Goal: Check status: Check status

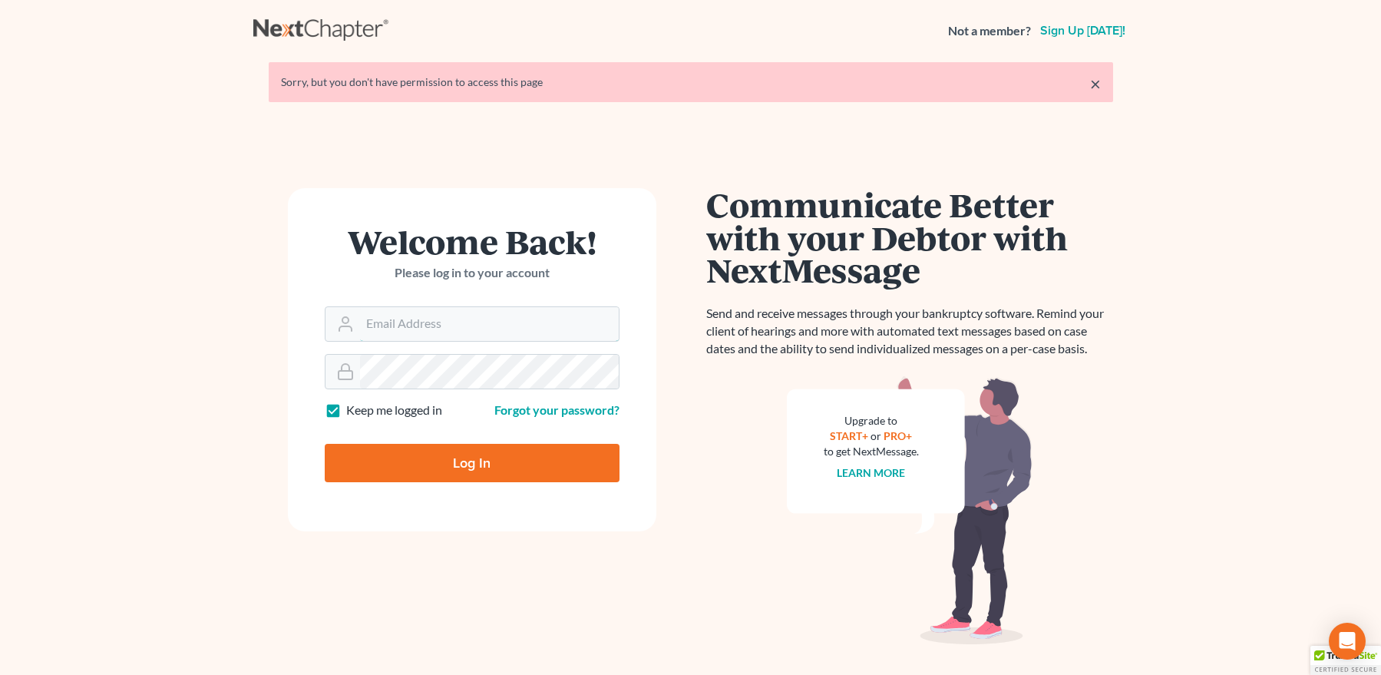
type input "[EMAIL_ADDRESS][DOMAIN_NAME]"
click at [475, 461] on input "Log In" at bounding box center [472, 463] width 295 height 38
type input "Thinking..."
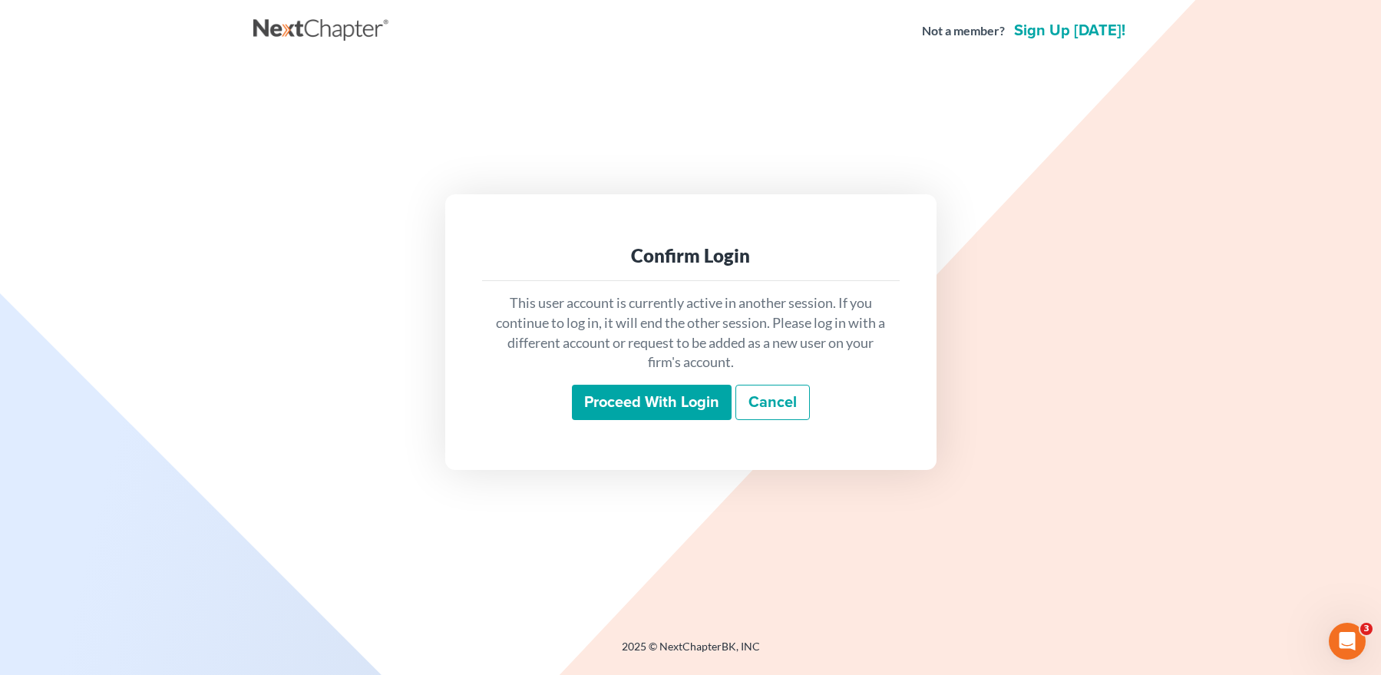
click at [589, 392] on input "Proceed with login" at bounding box center [652, 402] width 160 height 35
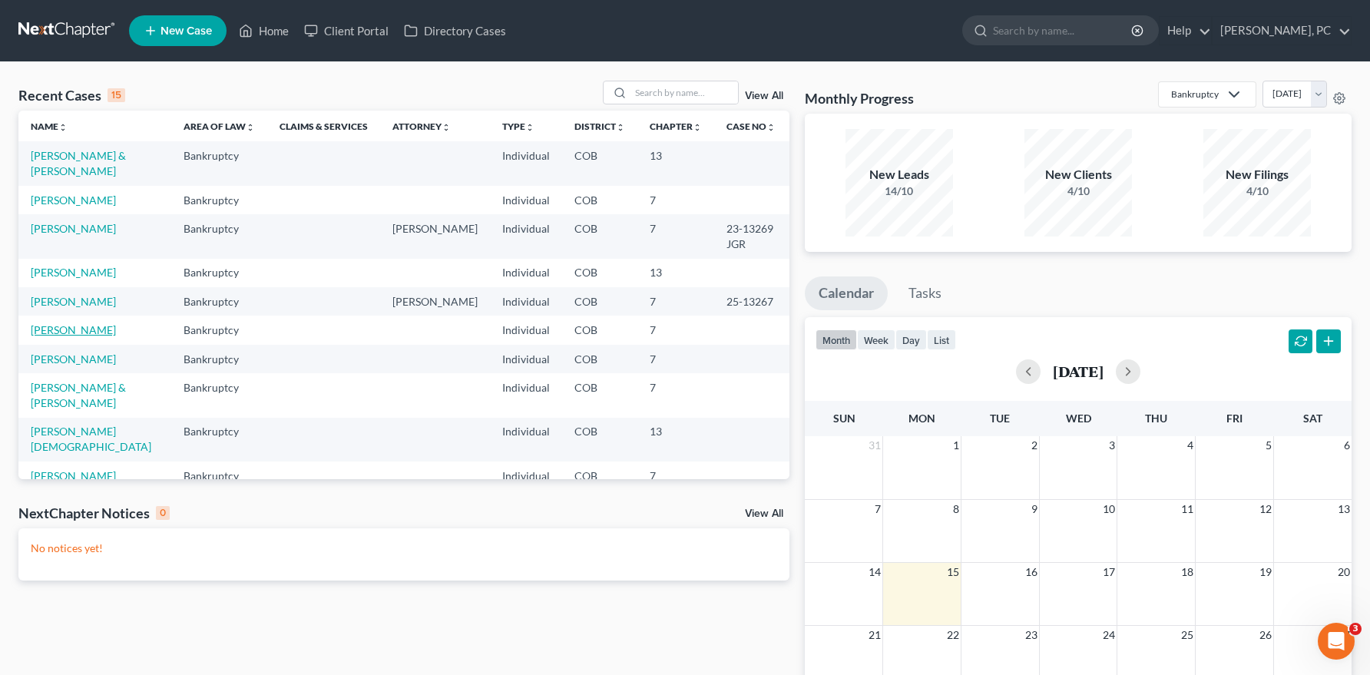
click at [101, 332] on link "[PERSON_NAME]" at bounding box center [73, 329] width 85 height 13
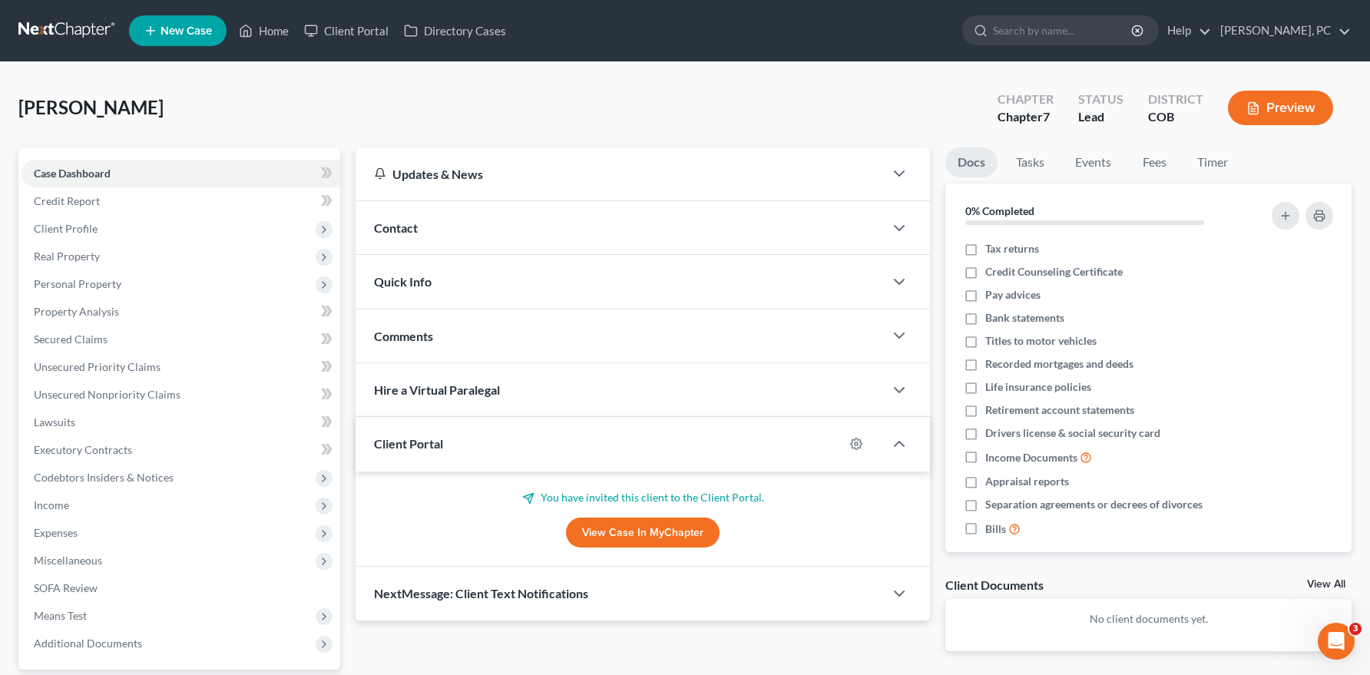
click at [634, 526] on link "View Case in MyChapter" at bounding box center [643, 532] width 154 height 31
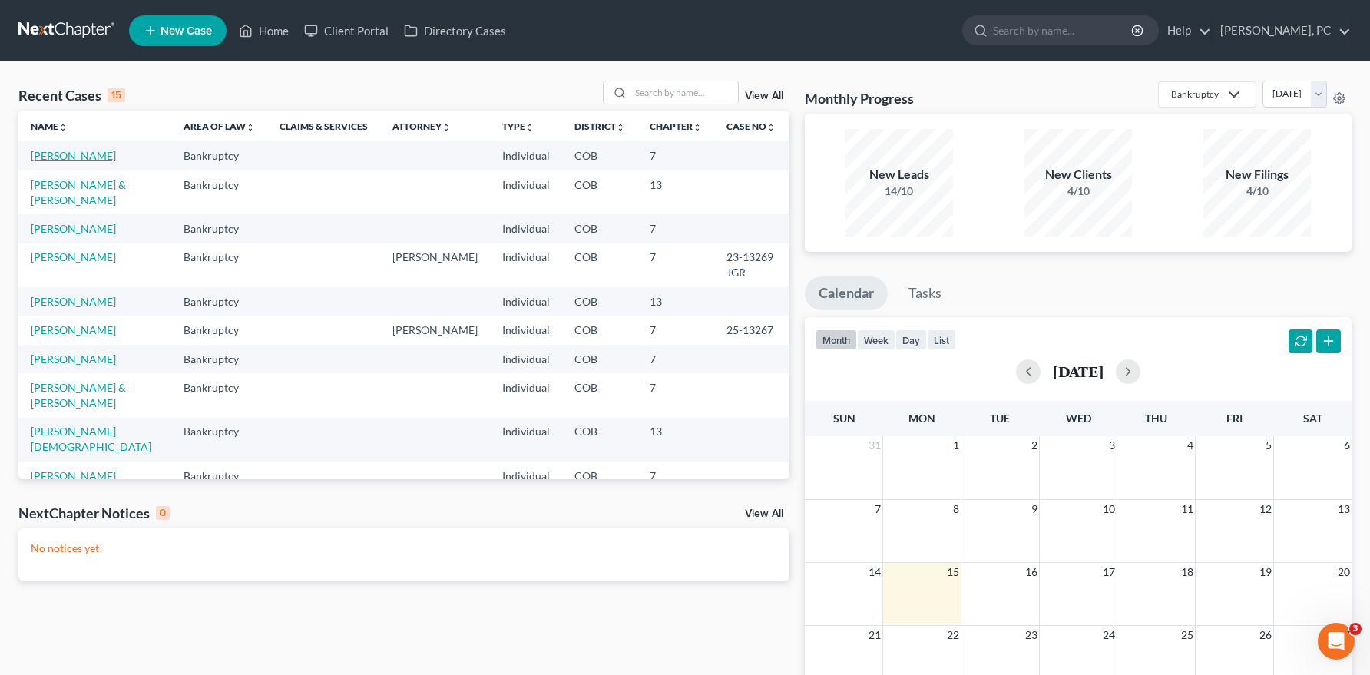
click at [90, 152] on link "[PERSON_NAME]" at bounding box center [73, 155] width 85 height 13
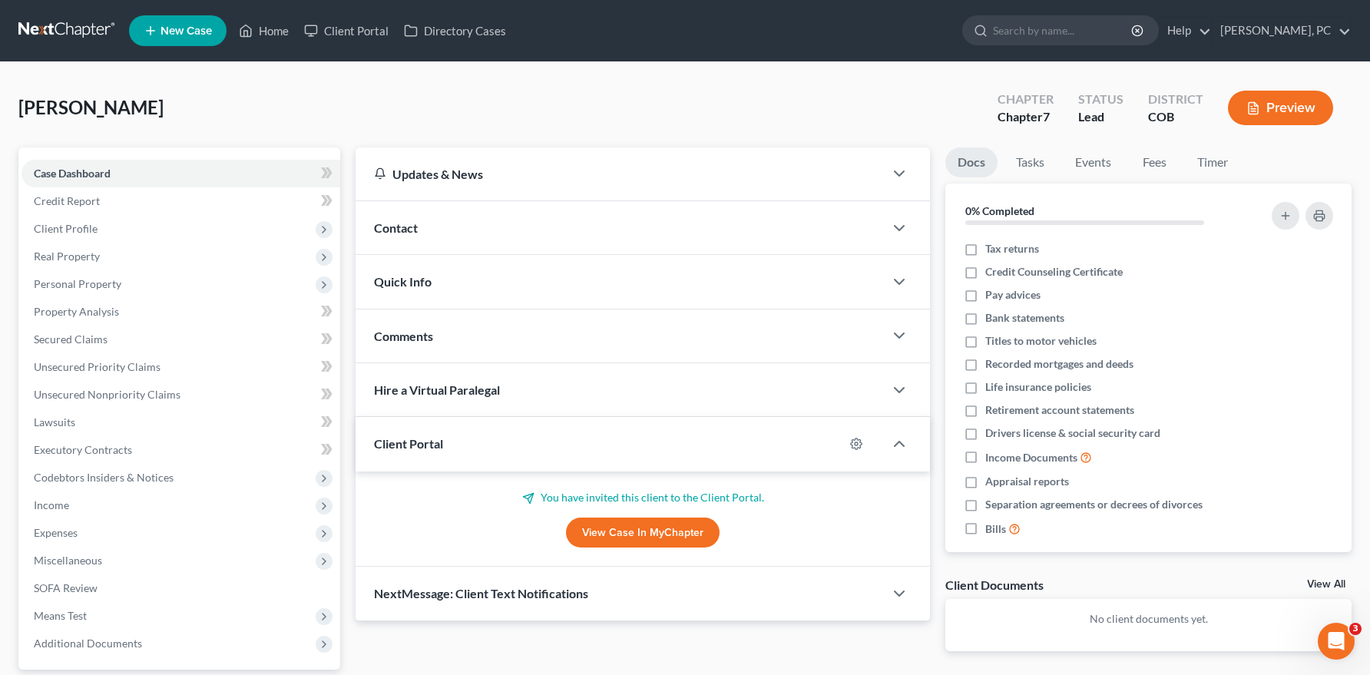
click at [649, 527] on link "View Case in MyChapter" at bounding box center [643, 532] width 154 height 31
click at [603, 525] on link "View Case in MyChapter" at bounding box center [643, 532] width 154 height 31
click at [607, 527] on link "View Case in MyChapter" at bounding box center [643, 532] width 154 height 31
